Goal: Obtain resource: Download file/media

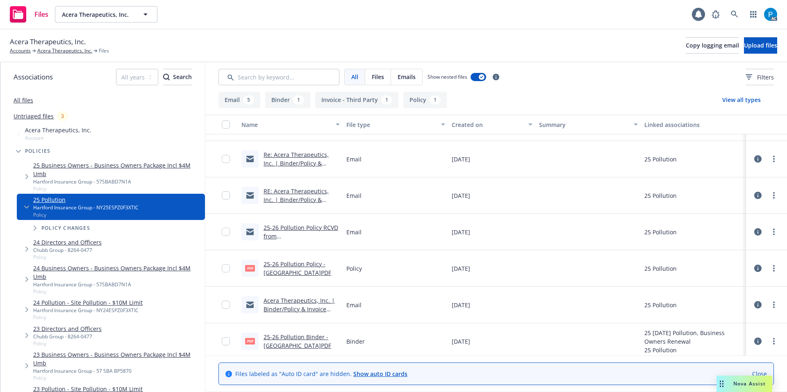
scroll to position [71, 0]
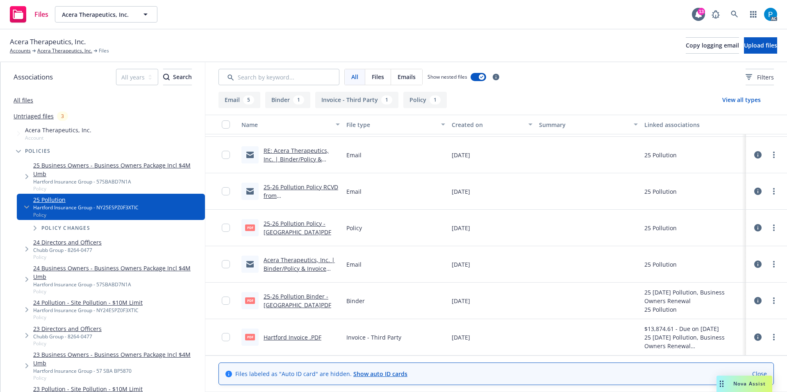
click at [288, 336] on link "Hartford Invoice .PDF" at bounding box center [293, 338] width 58 height 8
